Goal: Transaction & Acquisition: Purchase product/service

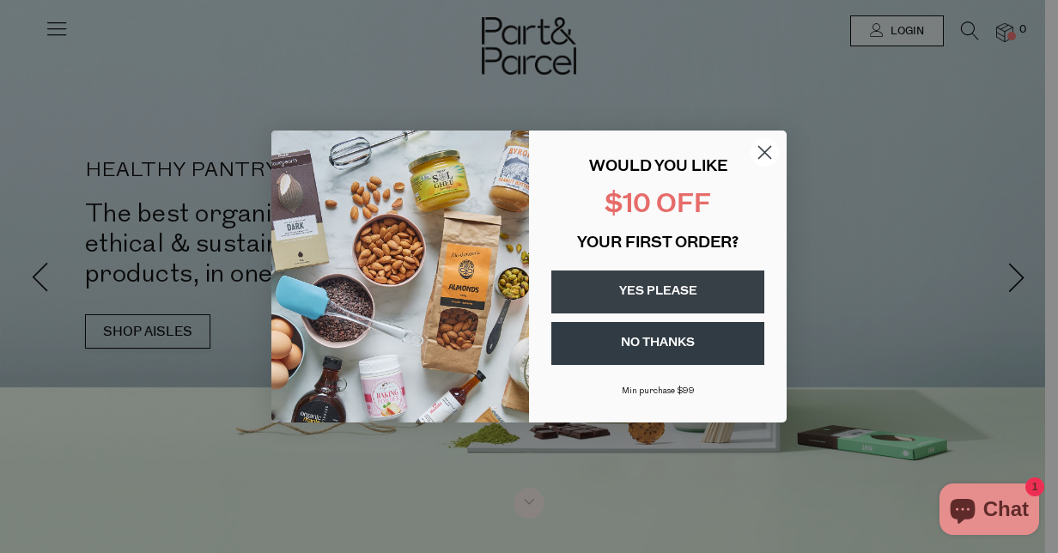
click at [762, 142] on circle "Close dialog" at bounding box center [765, 152] width 28 height 28
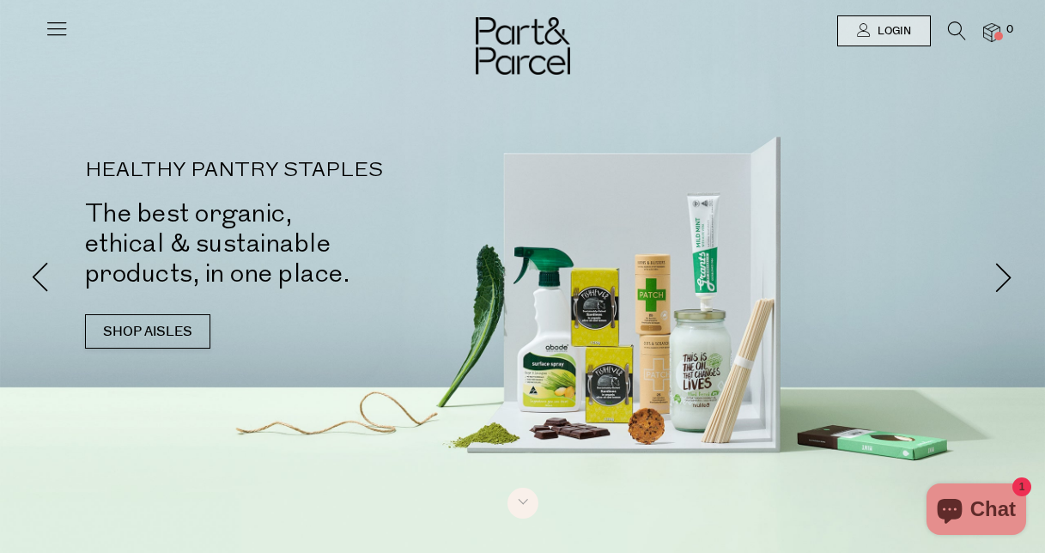
click at [964, 22] on icon at bounding box center [957, 30] width 18 height 19
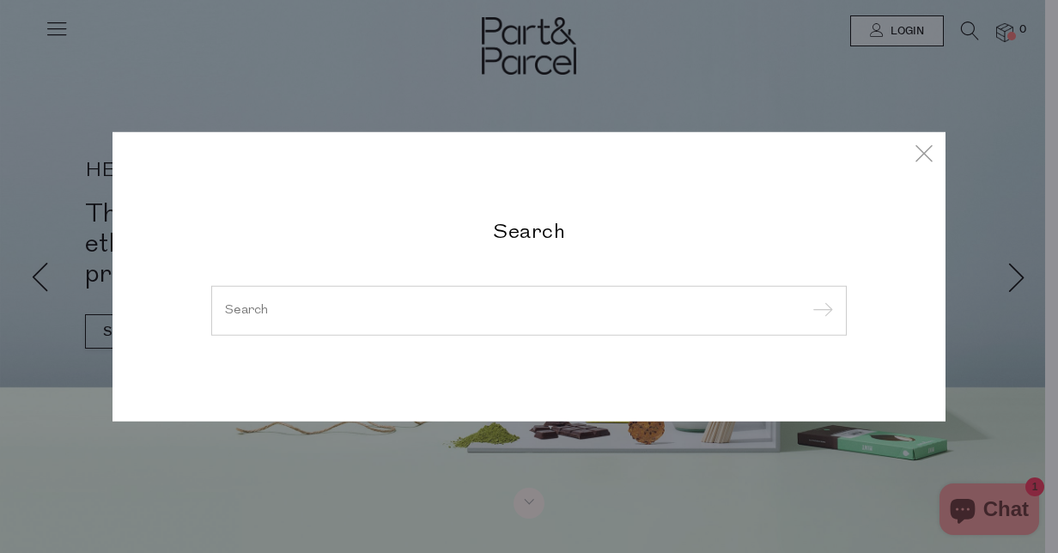
click at [452, 226] on h2 "Search" at bounding box center [528, 230] width 635 height 25
click at [384, 312] on input "search" at bounding box center [529, 310] width 608 height 13
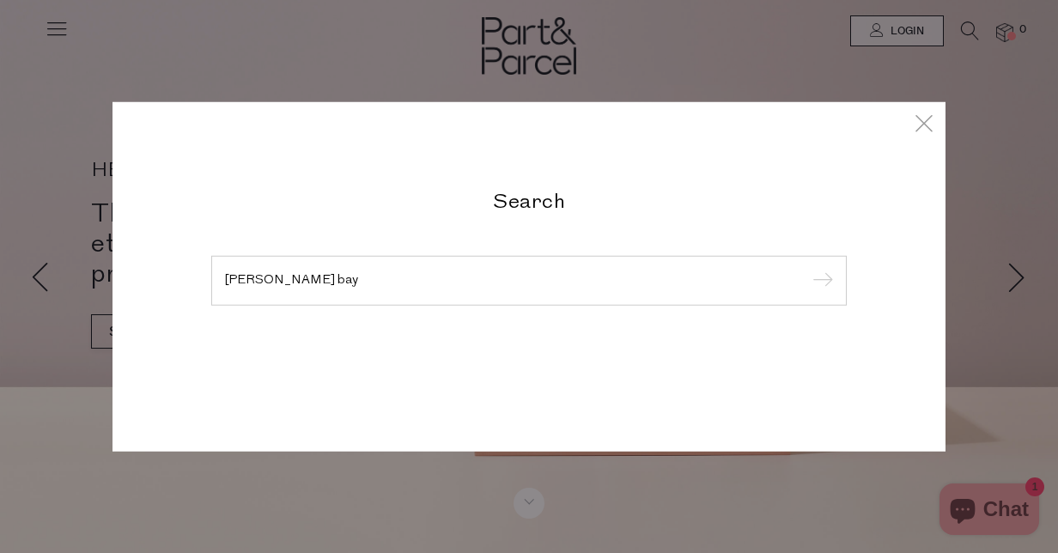
type input "byron bay"
click at [807, 269] on input "submit" at bounding box center [820, 282] width 26 height 26
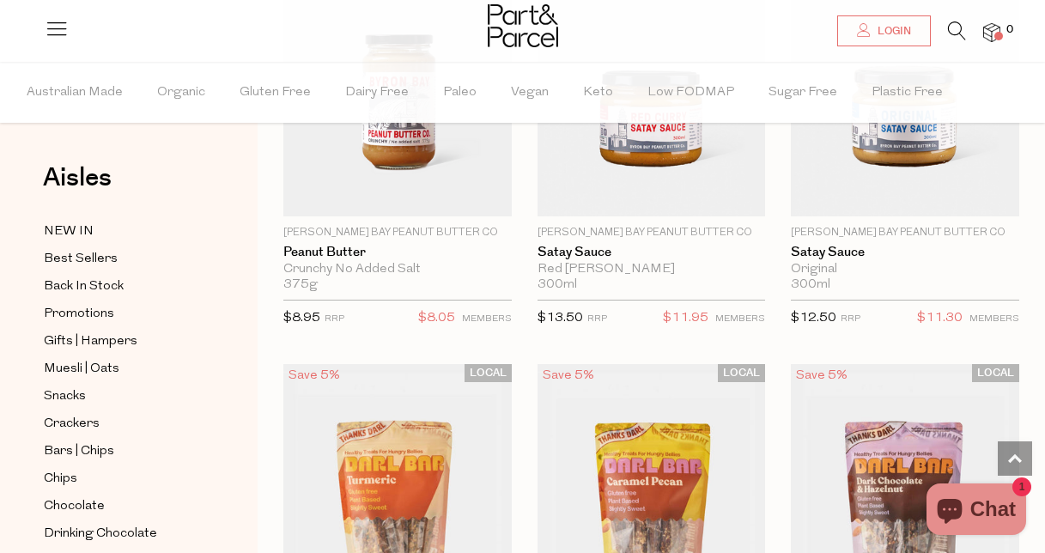
scroll to position [3240, 0]
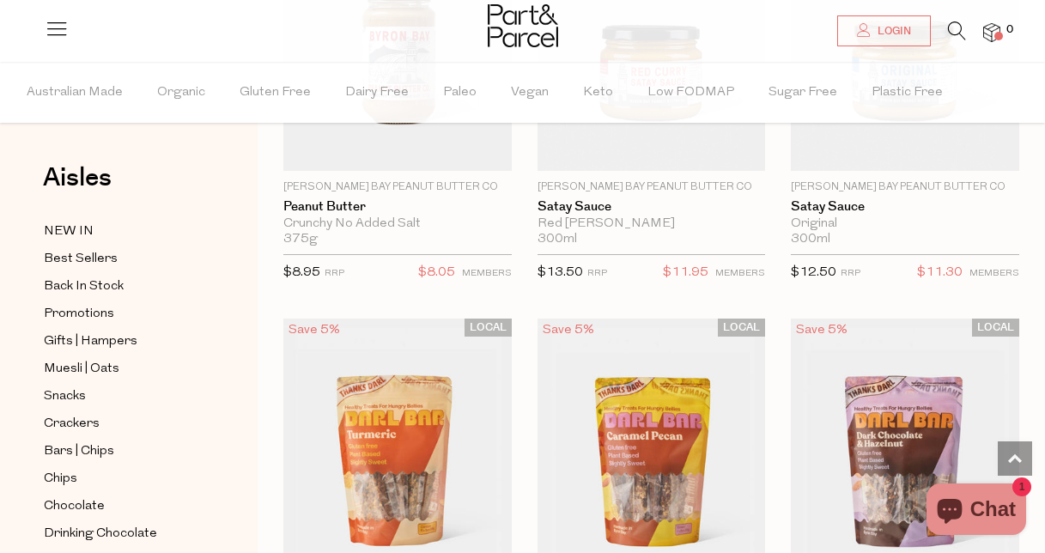
click at [1044, 15] on div at bounding box center [522, 28] width 1045 height 56
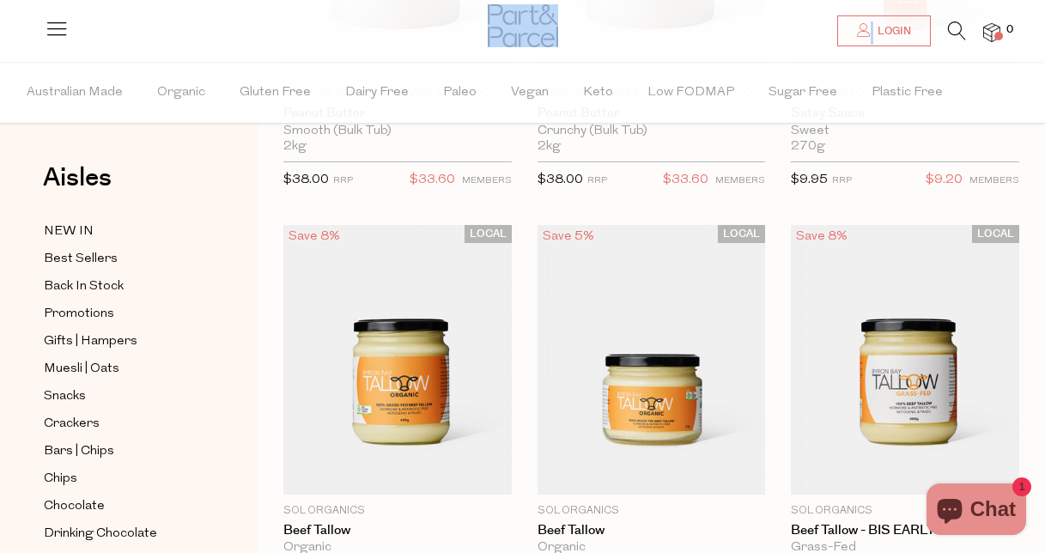
scroll to position [0, 0]
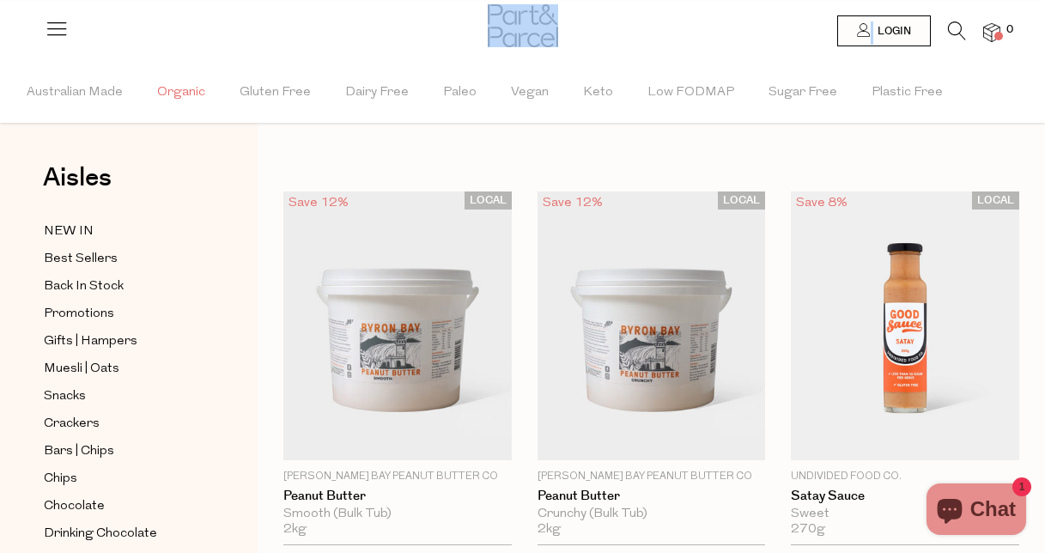
click at [191, 94] on span "Organic" at bounding box center [181, 93] width 48 height 60
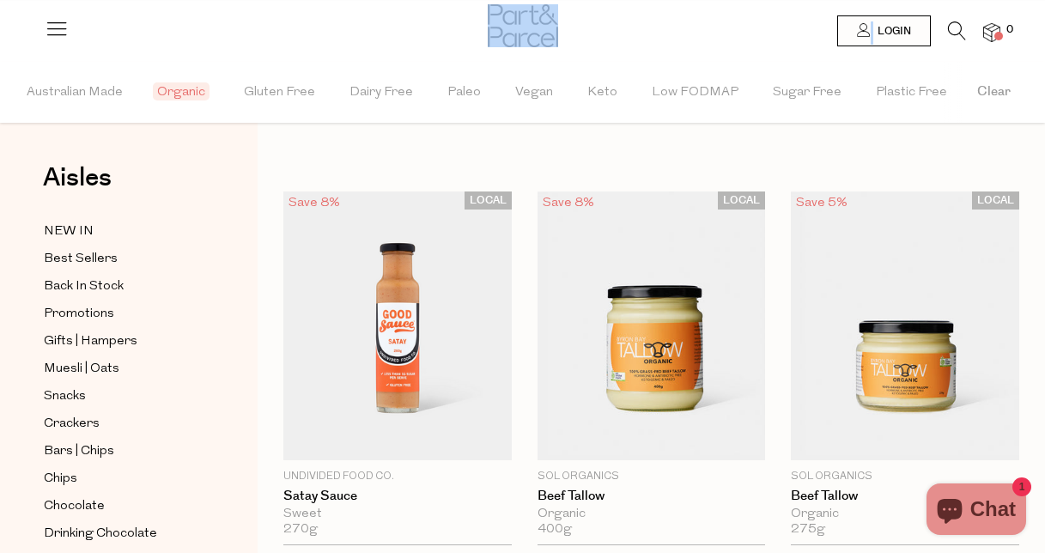
click at [188, 98] on span "Organic" at bounding box center [181, 91] width 57 height 18
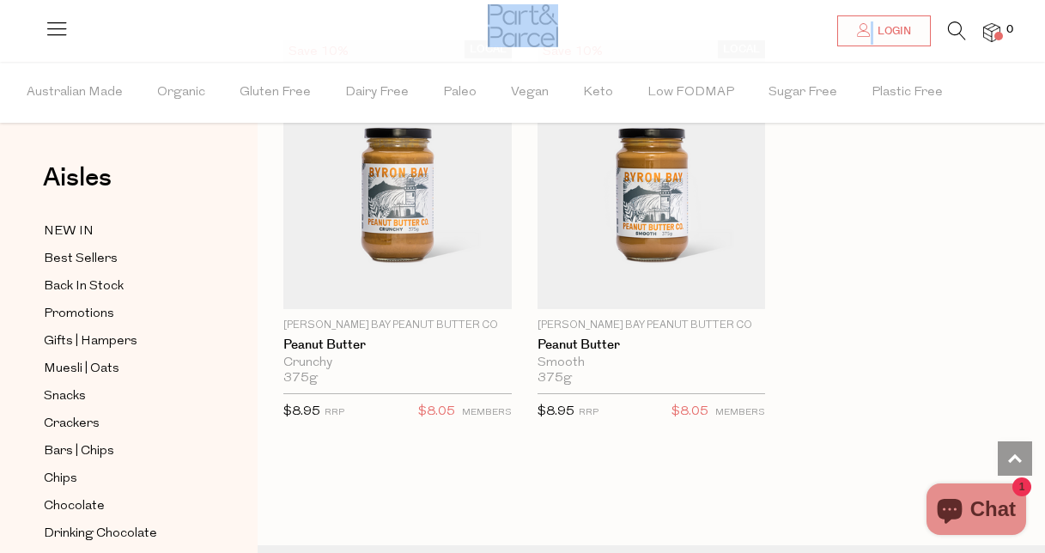
scroll to position [3950, 0]
click at [78, 252] on span "Best Sellers" at bounding box center [81, 259] width 74 height 21
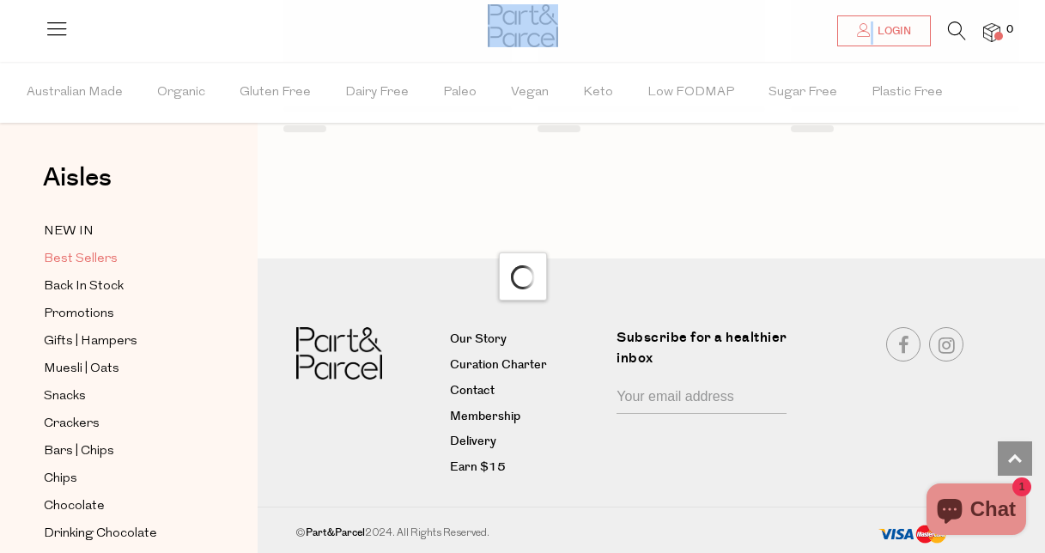
scroll to position [2001, 0]
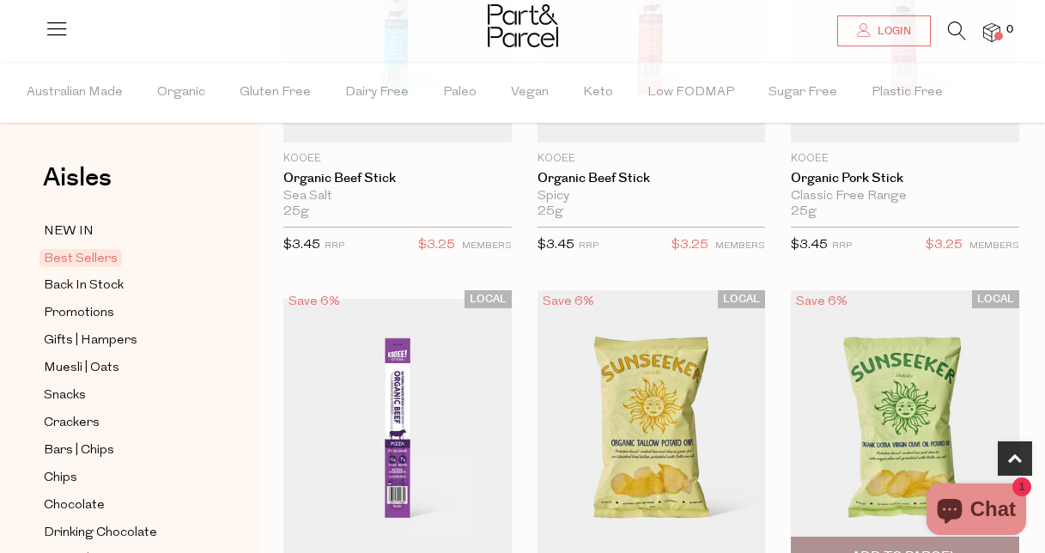
scroll to position [601, 0]
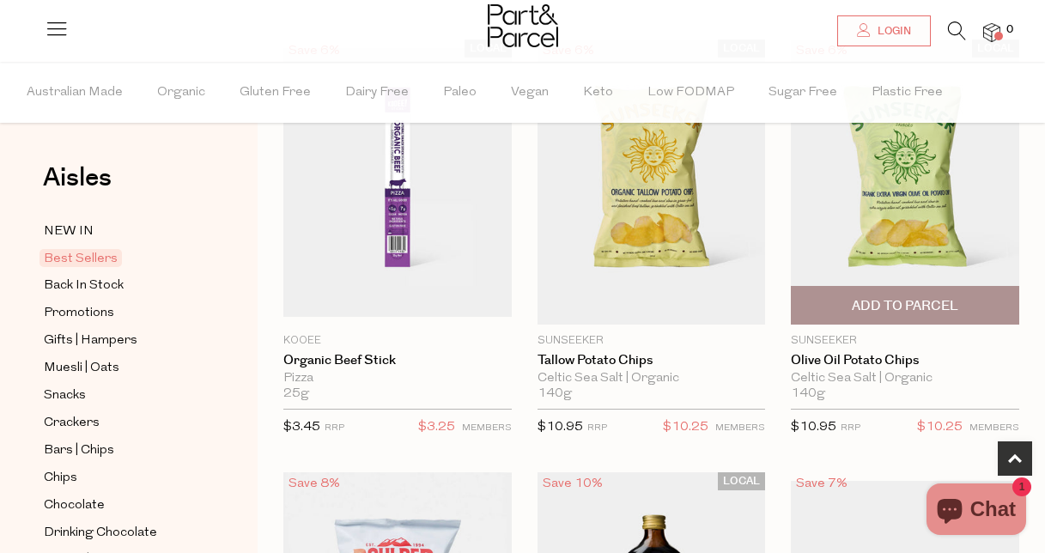
click at [906, 186] on img at bounding box center [905, 182] width 228 height 285
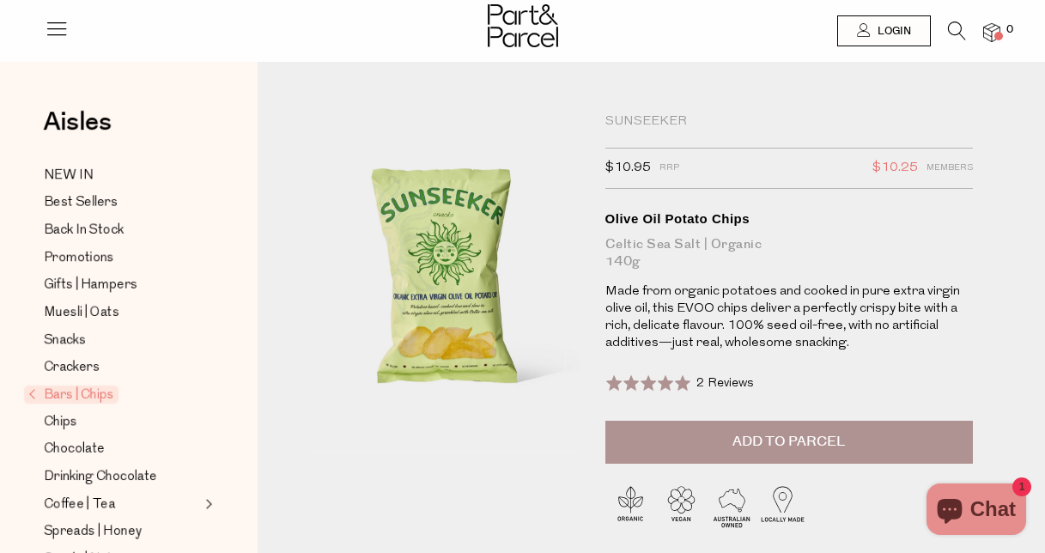
click at [738, 429] on button "Add to Parcel" at bounding box center [789, 442] width 368 height 43
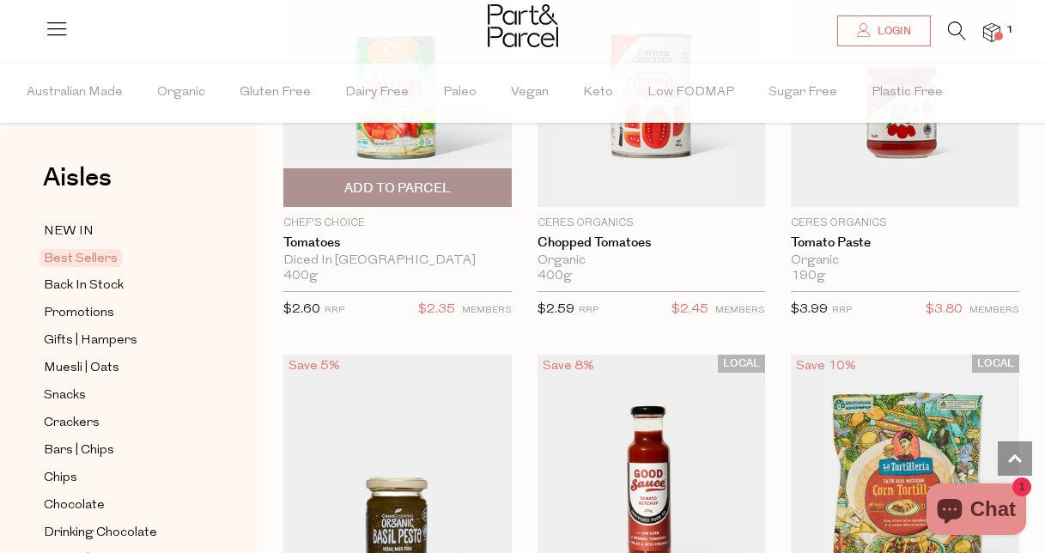
scroll to position [3645, 0]
